Goal: Task Accomplishment & Management: Manage account settings

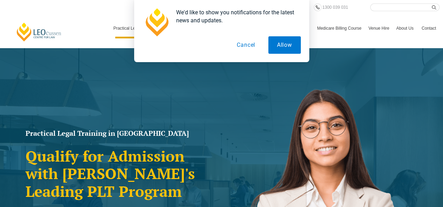
click at [249, 41] on button "Cancel" at bounding box center [246, 44] width 36 height 17
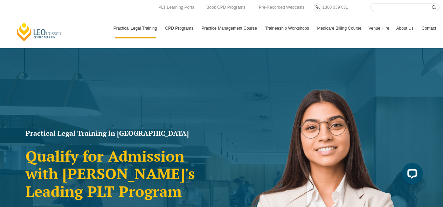
click at [431, 27] on link "Contact" at bounding box center [428, 28] width 21 height 20
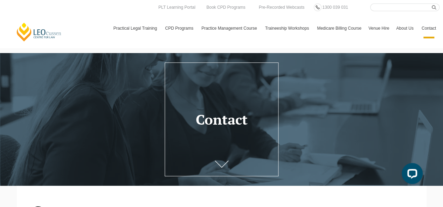
click at [393, 7] on input "Search here" at bounding box center [404, 7] width 69 height 8
paste input "M&A Under the New Regime: Enforcement, Risks & Strategic Adjustments"
type input "M&A Under the New Regime: Enforcement, Risks & Strategic Adjustments"
click at [431, 3] on button "submit" at bounding box center [435, 7] width 8 height 8
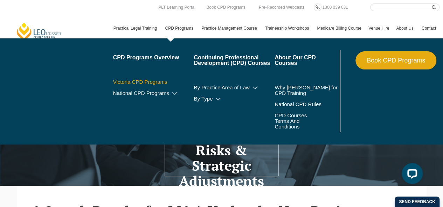
click at [156, 79] on link "Victoria CPD Programs" at bounding box center [153, 82] width 81 height 6
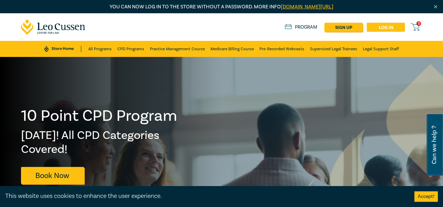
click at [388, 27] on link "Log in" at bounding box center [385, 27] width 38 height 9
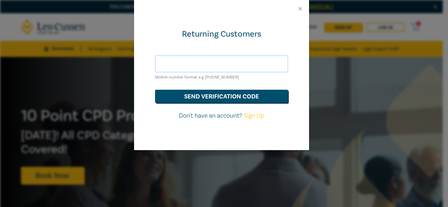
click at [217, 68] on input "text" at bounding box center [221, 64] width 133 height 17
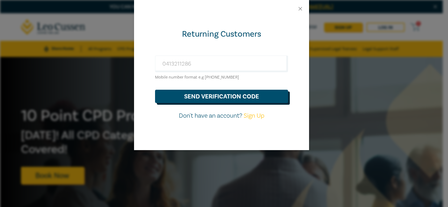
click at [230, 102] on button "send verification code" at bounding box center [221, 96] width 133 height 13
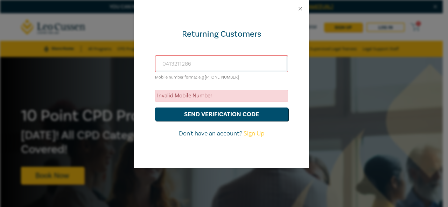
click at [299, 4] on div at bounding box center [221, 8] width 175 height 17
drag, startPoint x: 248, startPoint y: 40, endPoint x: 238, endPoint y: 61, distance: 23.2
click at [248, 42] on div "Returning Customers 0413211286 Mobile number format e.g +61 000000000 Invalid M…" at bounding box center [221, 92] width 175 height 151
drag, startPoint x: 238, startPoint y: 62, endPoint x: 118, endPoint y: 57, distance: 120.1
click at [118, 57] on div "Returning Customers 0413211286 Mobile number format e.g +61 000000000 Invalid M…" at bounding box center [224, 103] width 448 height 207
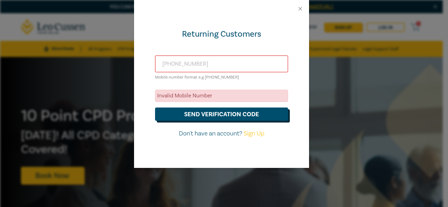
type input "+61413211286"
click at [212, 114] on button "send verification code" at bounding box center [221, 114] width 133 height 13
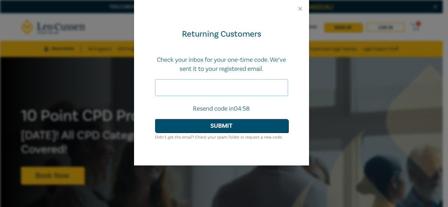
click at [219, 88] on input "text" at bounding box center [221, 87] width 133 height 17
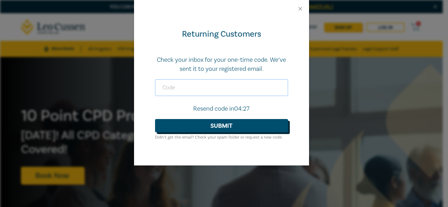
paste input "872073"
type input "872073"
click at [228, 127] on button "Submit" at bounding box center [221, 125] width 133 height 13
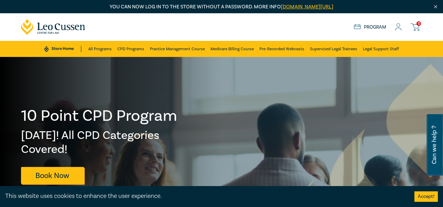
click at [399, 29] on icon at bounding box center [397, 26] width 7 height 7
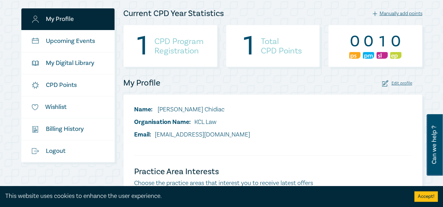
scroll to position [118, 0]
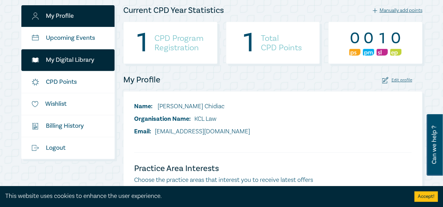
click at [74, 62] on link "My Digital Library" at bounding box center [67, 60] width 93 height 22
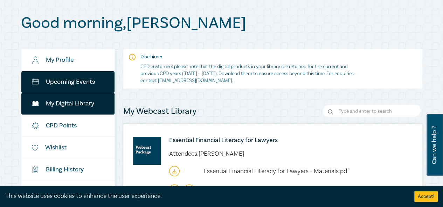
scroll to position [71, 0]
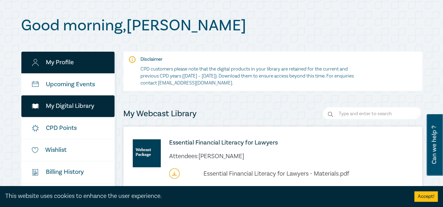
click at [72, 65] on link "My Profile" at bounding box center [67, 63] width 93 height 22
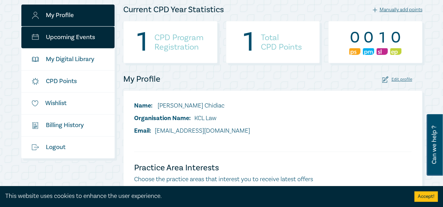
scroll to position [121, 0]
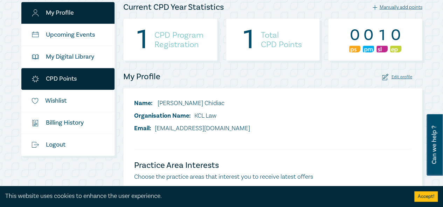
click at [76, 75] on link "CPD Points" at bounding box center [67, 79] width 93 height 22
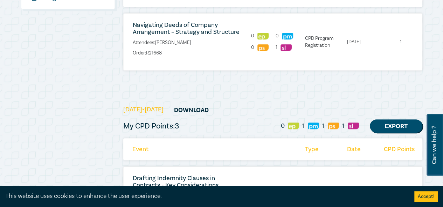
scroll to position [245, 0]
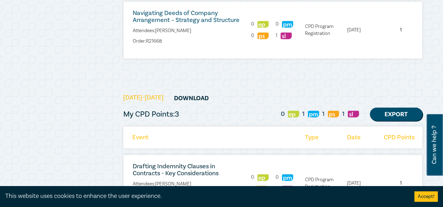
click at [188, 21] on link "Navigating Deeds of Company Arrangement – Strategy and Structure" at bounding box center [186, 16] width 107 height 15
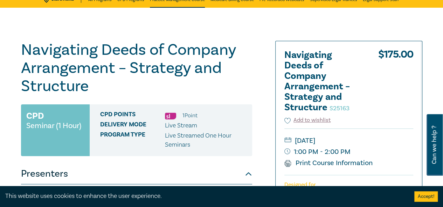
scroll to position [44, 0]
